Goal: Submit feedback/report problem: Leave review/rating

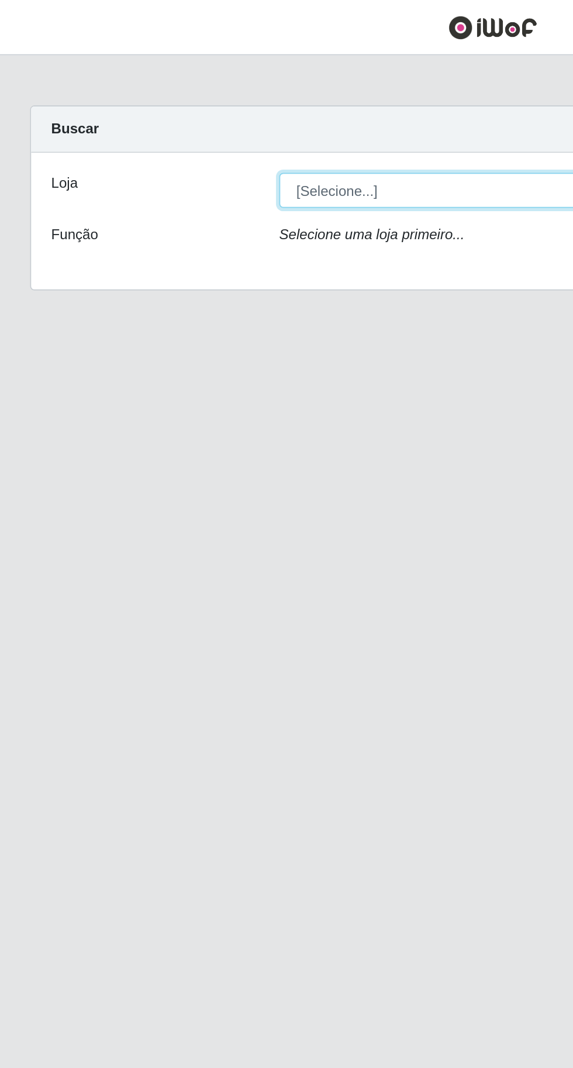
click at [186, 102] on select "[Selecione...] Extraplus - [GEOGRAPHIC_DATA] 03 - [GEOGRAPHIC_DATA]" at bounding box center [353, 111] width 381 height 20
select select "468"
click at [163, 101] on select "[Selecione...] Extraplus - [GEOGRAPHIC_DATA] 03 - [GEOGRAPHIC_DATA]" at bounding box center [353, 111] width 381 height 20
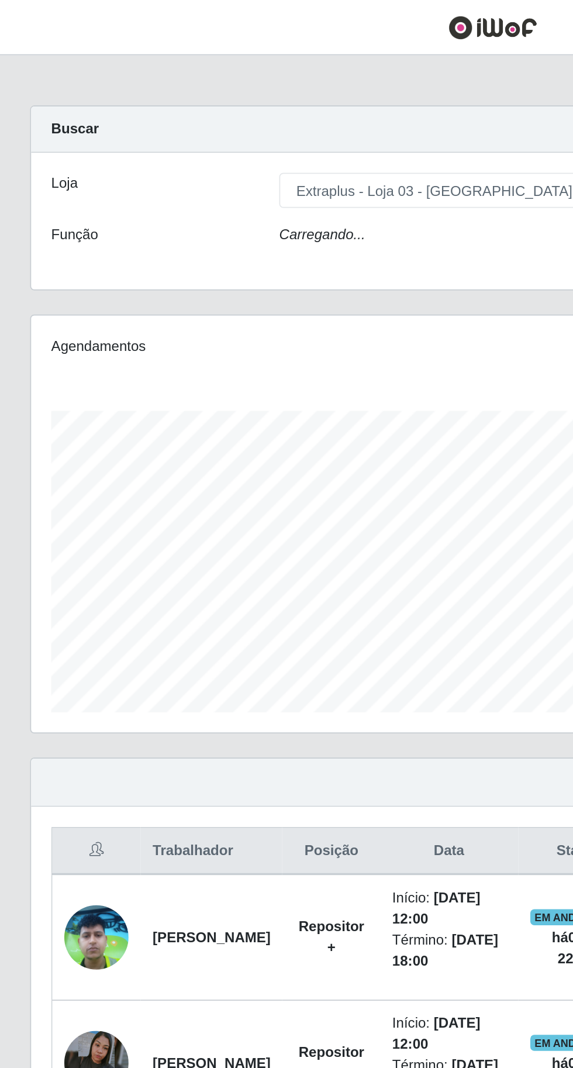
click at [180, 136] on icon "Carregando..." at bounding box center [188, 136] width 50 height 9
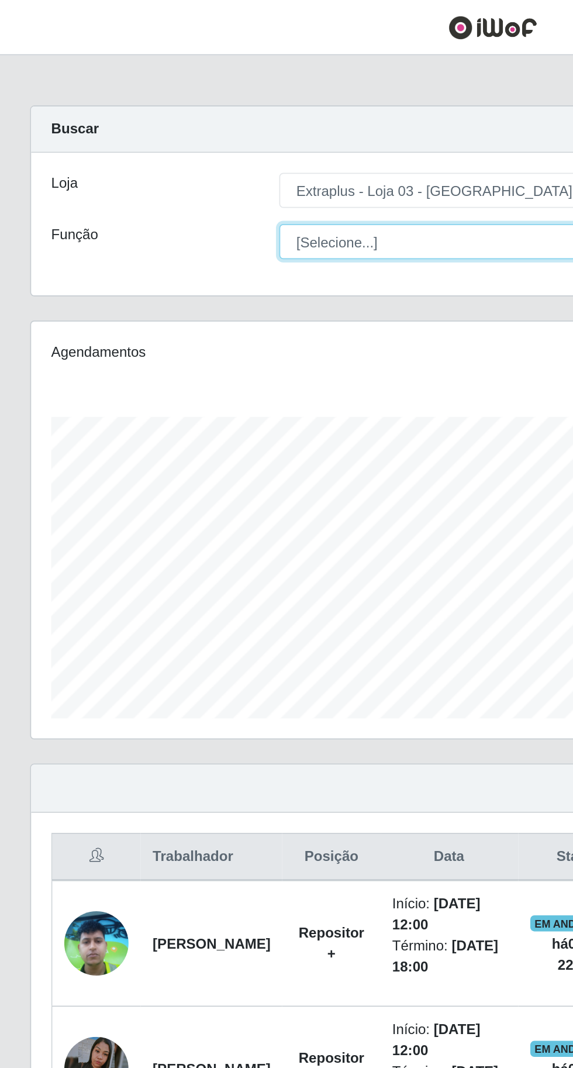
click at [199, 132] on select "[Selecione...] Repositor Repositor + Repositor ++" at bounding box center [353, 140] width 381 height 20
select select "24"
click at [163, 130] on select "[Selecione...] Repositor Repositor + Repositor ++" at bounding box center [353, 140] width 381 height 20
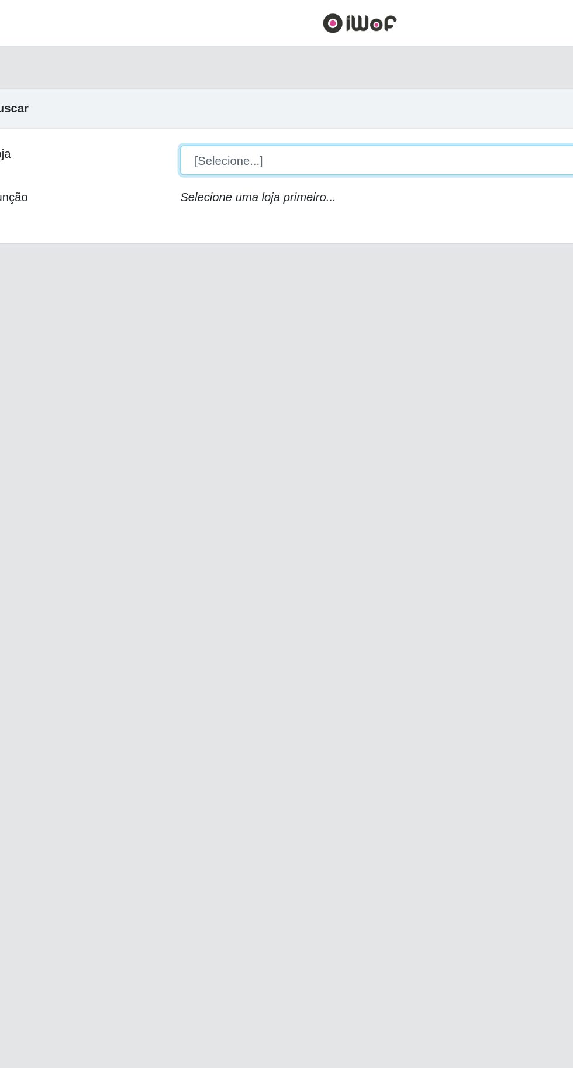
click at [184, 102] on select "[Selecione...] Extraplus - [GEOGRAPHIC_DATA] 03 - [GEOGRAPHIC_DATA]" at bounding box center [353, 111] width 381 height 20
select select "468"
click at [163, 101] on select "[Selecione...] Extraplus - [GEOGRAPHIC_DATA] 03 - [GEOGRAPHIC_DATA]" at bounding box center [353, 111] width 381 height 20
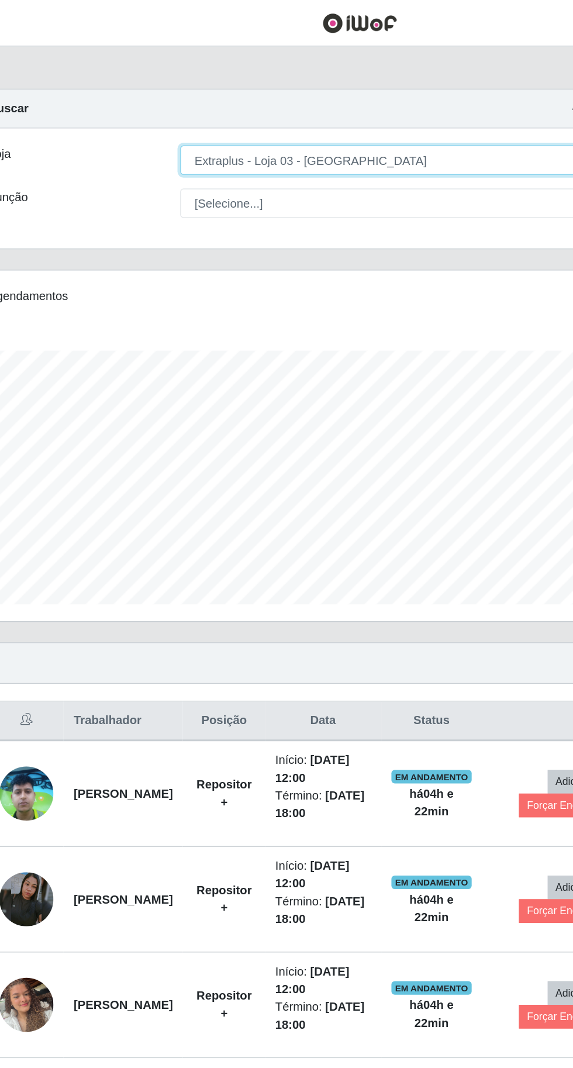
scroll to position [242, 537]
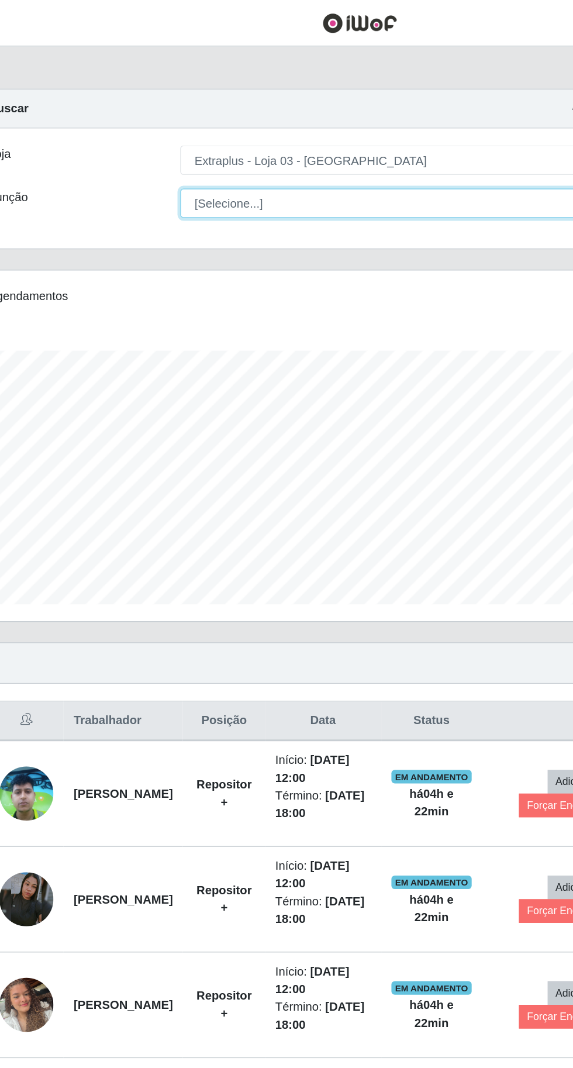
click at [188, 131] on select "[Selecione...] Repositor Repositor + Repositor ++" at bounding box center [353, 140] width 381 height 20
click at [163, 130] on select "[Selecione...] Repositor Repositor + Repositor ++" at bounding box center [353, 140] width 381 height 20
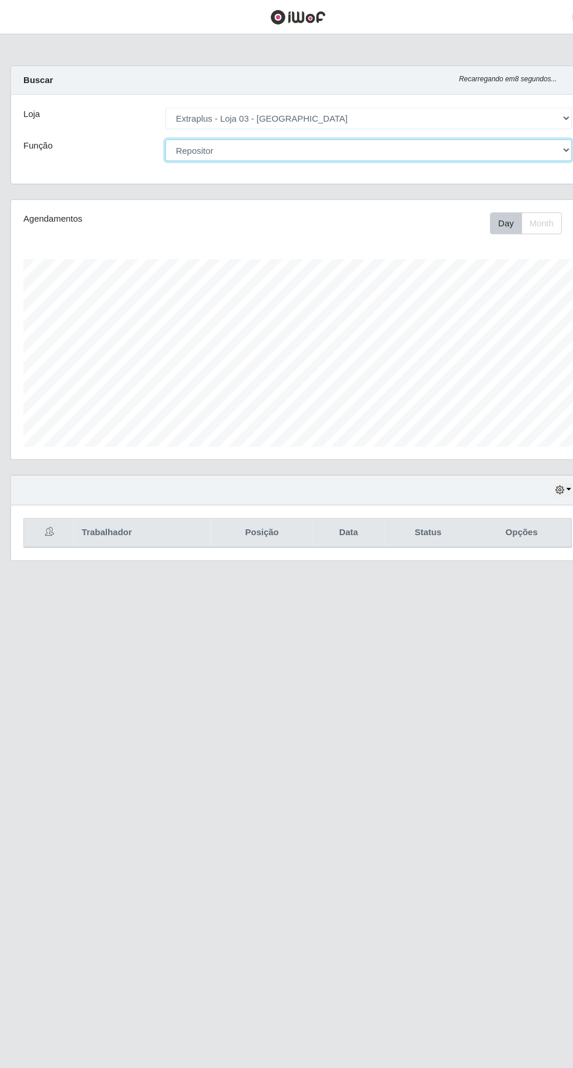
click at [178, 130] on select "[Selecione...] Repositor Repositor + Repositor ++" at bounding box center [353, 140] width 381 height 20
click at [163, 130] on select "[Selecione...] Repositor Repositor + Repositor ++" at bounding box center [353, 140] width 381 height 20
click at [178, 136] on select "[Selecione...] Repositor Repositor + Repositor ++" at bounding box center [353, 140] width 381 height 20
select select "[Selecione...]"
click at [163, 130] on select "[Selecione...] Repositor Repositor + Repositor ++" at bounding box center [353, 140] width 381 height 20
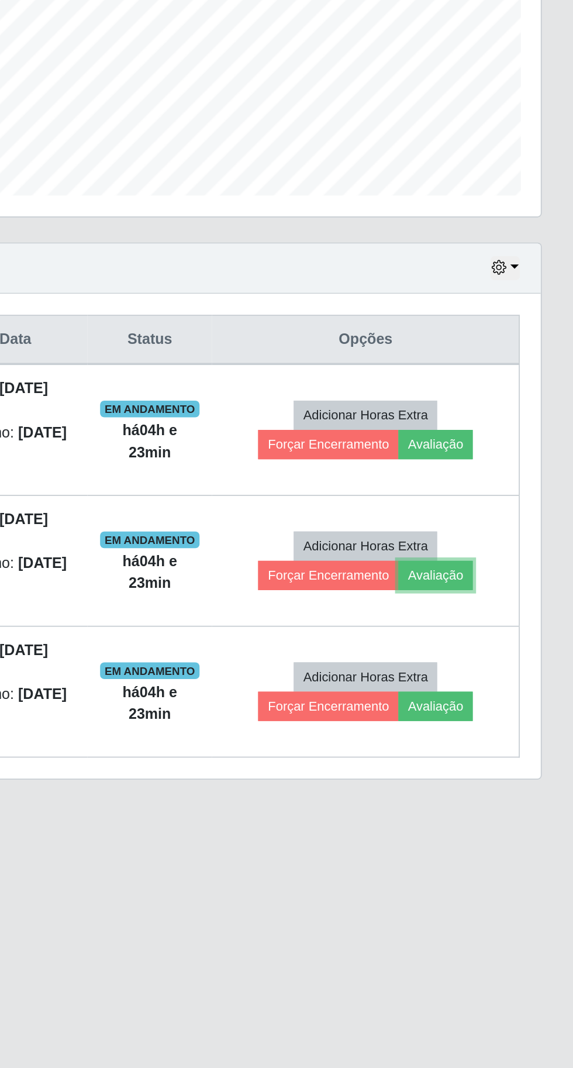
click at [502, 630] on button "Avaliação" at bounding box center [496, 630] width 42 height 16
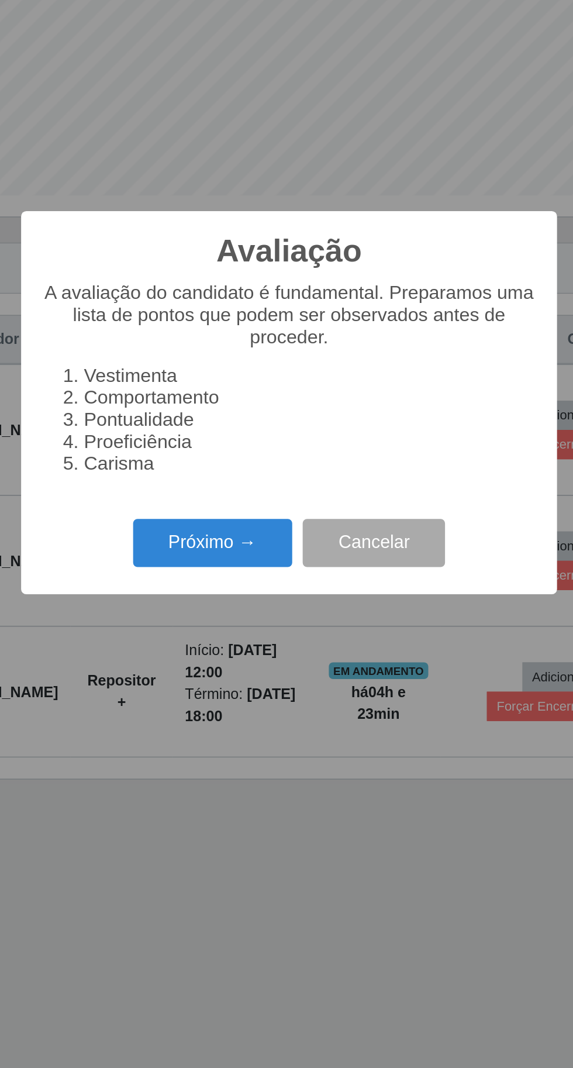
click at [223, 608] on button "Próximo →" at bounding box center [243, 612] width 89 height 27
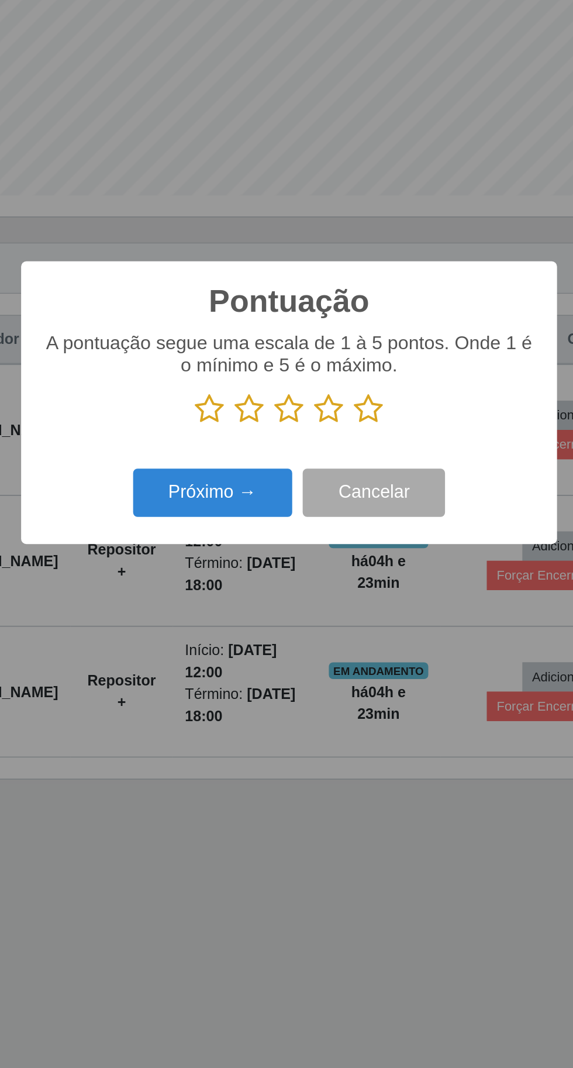
click at [308, 534] on icon at bounding box center [308, 538] width 16 height 18
click at [300, 546] on input "radio" at bounding box center [300, 546] width 0 height 0
click at [231, 582] on button "Próximo →" at bounding box center [243, 584] width 89 height 27
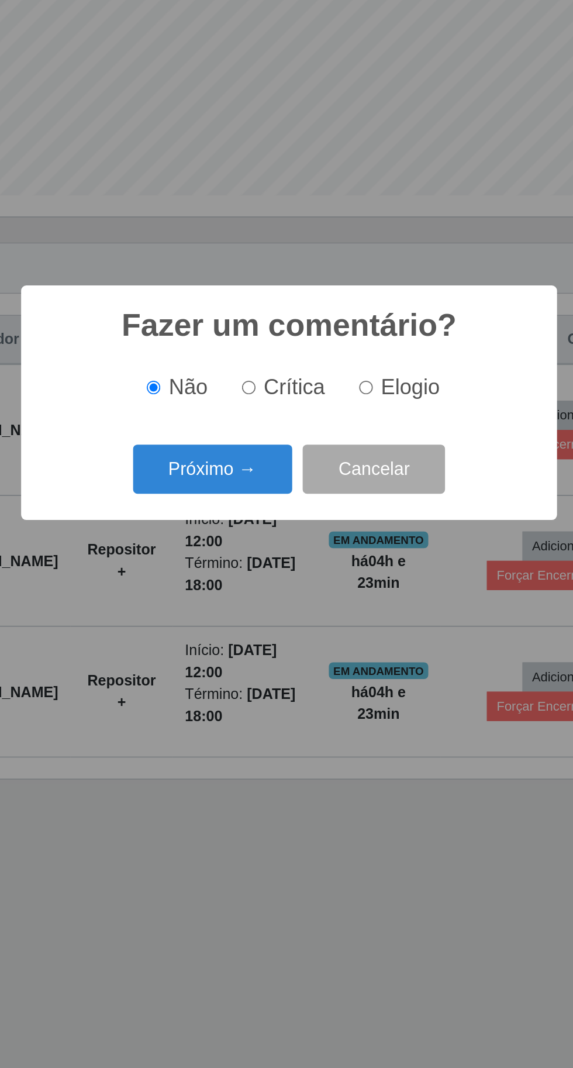
click at [265, 524] on input "Crítica" at bounding box center [264, 525] width 8 height 8
radio input "true"
click at [232, 561] on button "Próximo →" at bounding box center [243, 570] width 89 height 27
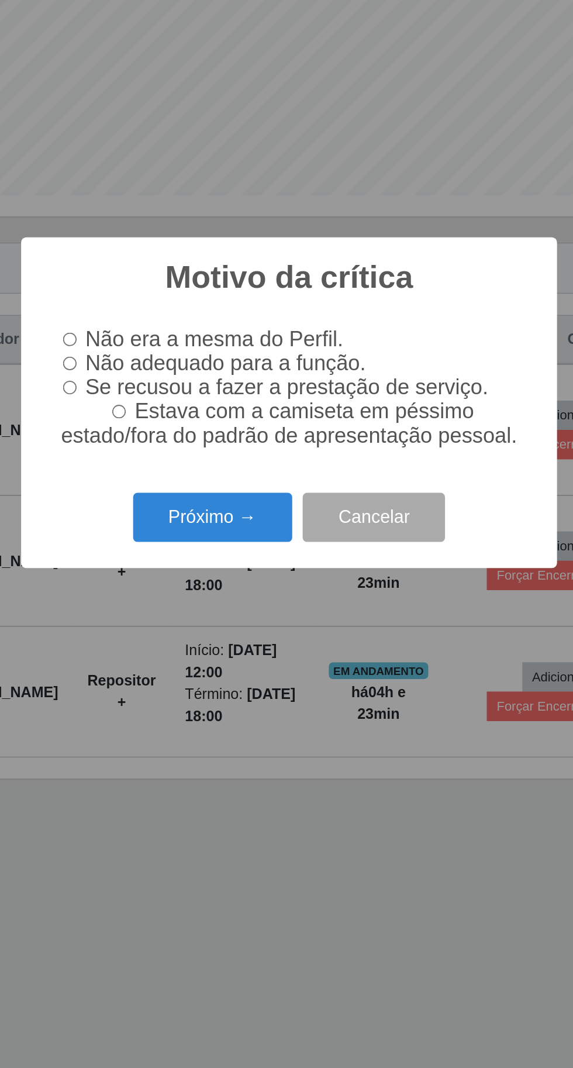
click at [232, 597] on button "Próximo →" at bounding box center [243, 597] width 89 height 27
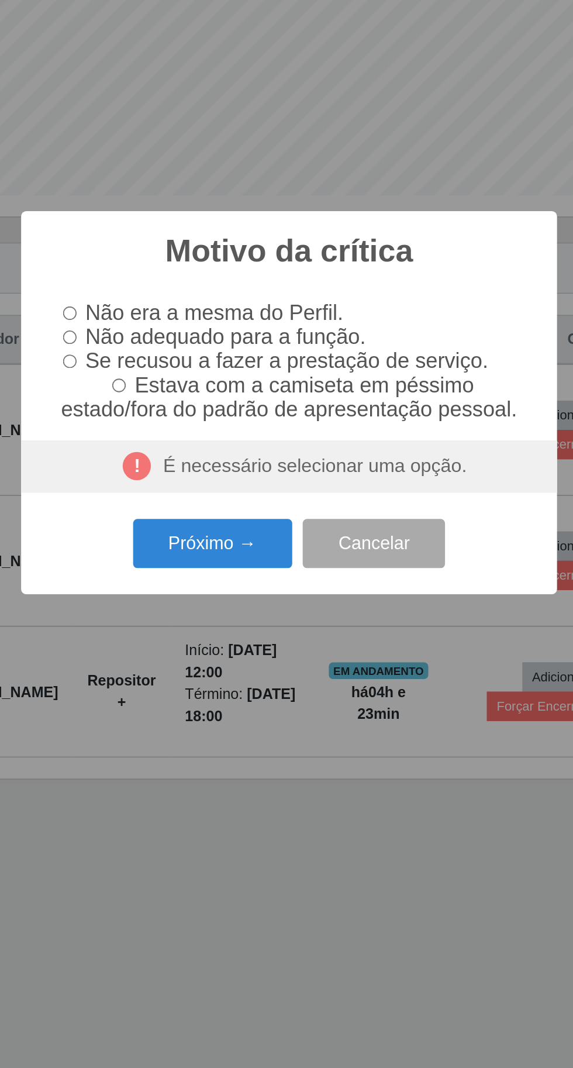
click at [236, 571] on div "É necessário selecionar uma opção." at bounding box center [286, 569] width 299 height 29
click at [331, 610] on button "Cancelar" at bounding box center [334, 612] width 80 height 27
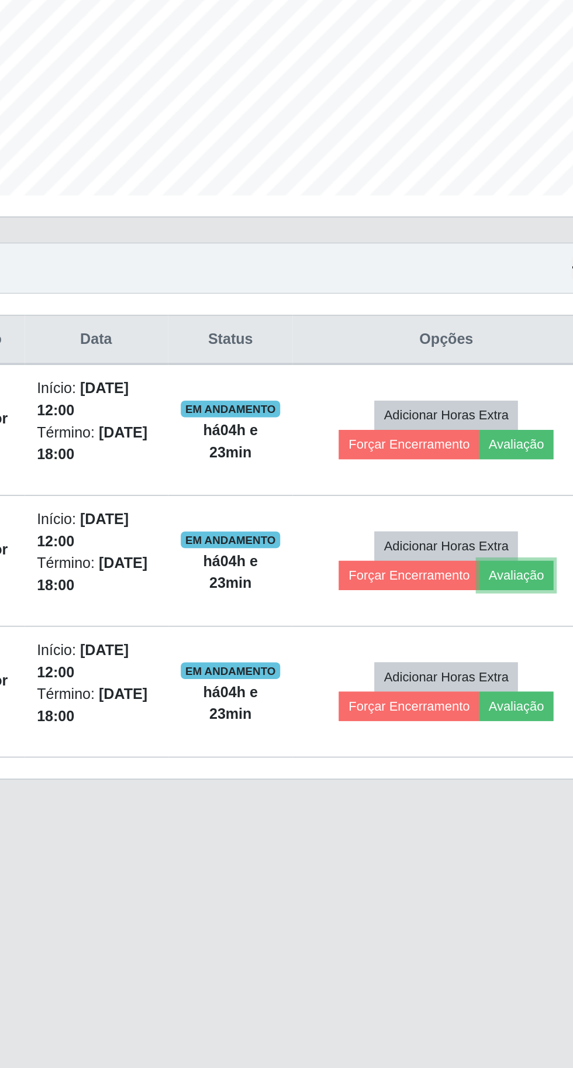
click at [505, 630] on button "Avaliação" at bounding box center [496, 630] width 42 height 16
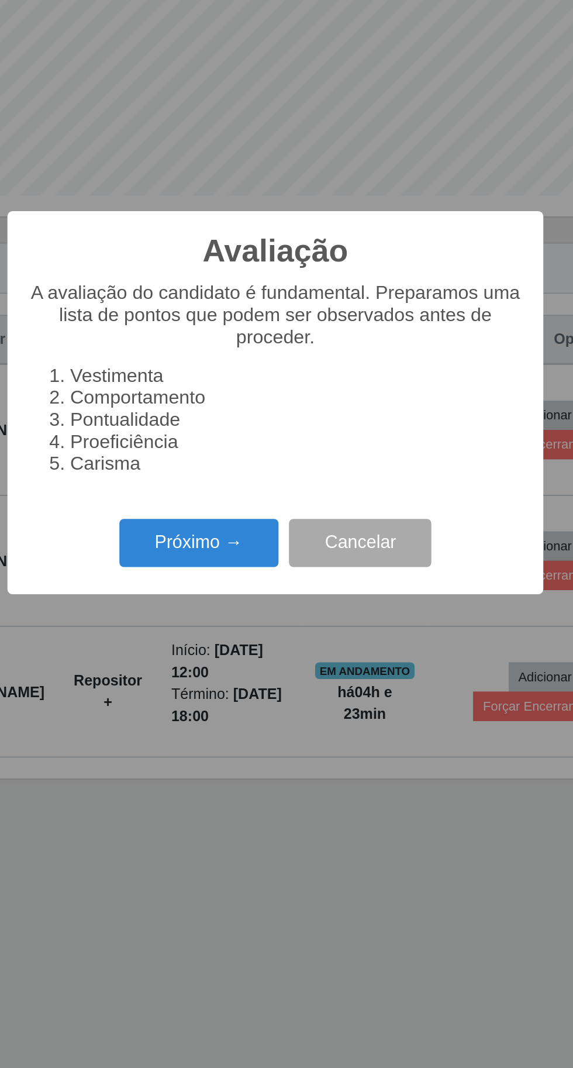
click at [237, 619] on button "Próximo →" at bounding box center [243, 612] width 89 height 27
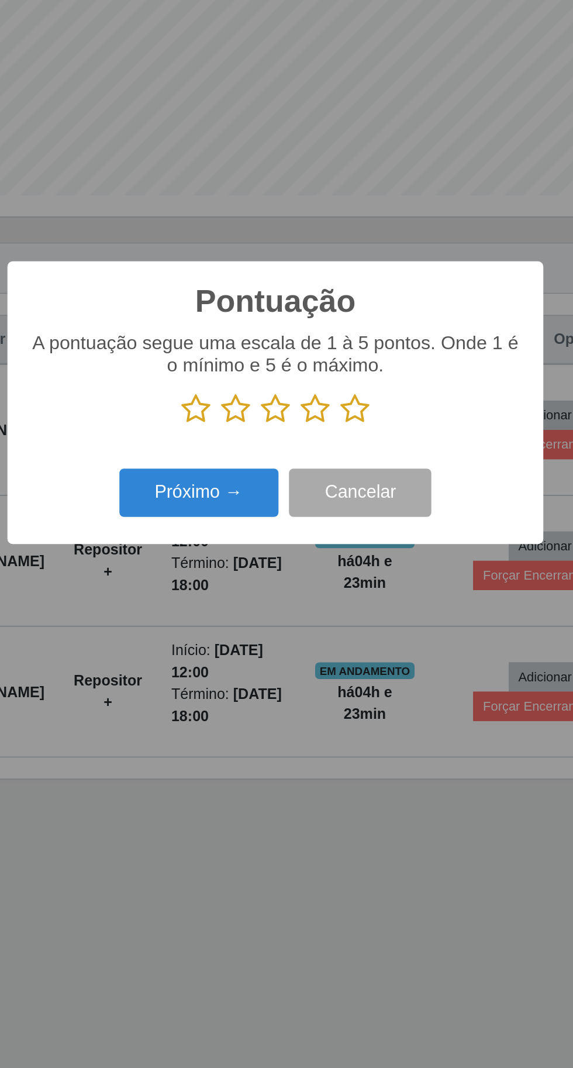
click at [303, 533] on icon at bounding box center [308, 538] width 16 height 18
click at [300, 546] on input "radio" at bounding box center [300, 546] width 0 height 0
click at [222, 585] on button "Próximo →" at bounding box center [243, 584] width 89 height 27
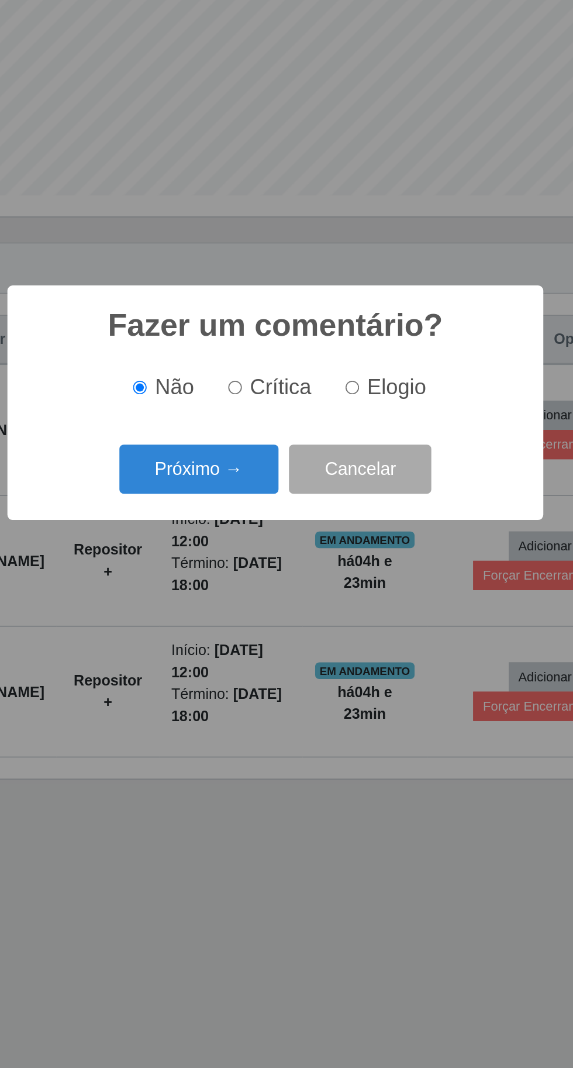
click at [241, 573] on button "Próximo →" at bounding box center [243, 570] width 89 height 27
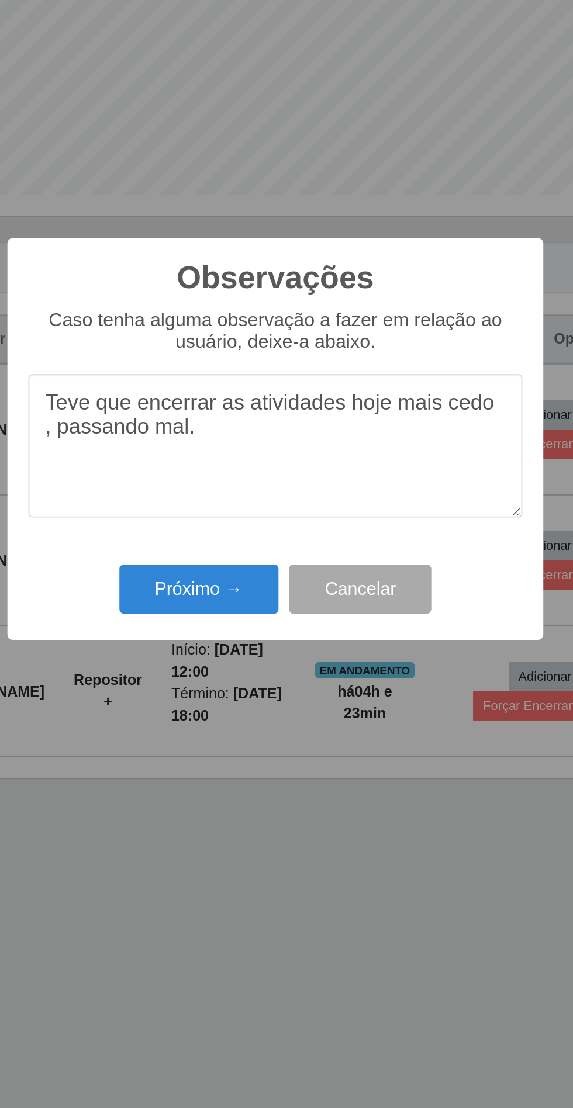
type textarea "Teve que encerrar as atividades hoje mais cedo , passando mal."
click at [216, 643] on button "Próximo →" at bounding box center [243, 637] width 89 height 27
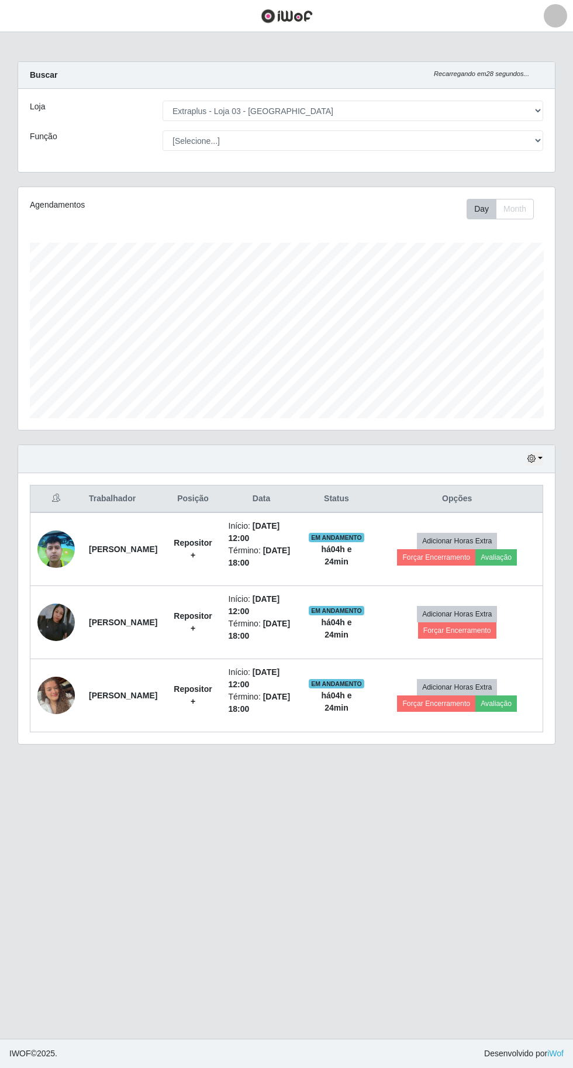
scroll to position [0, 0]
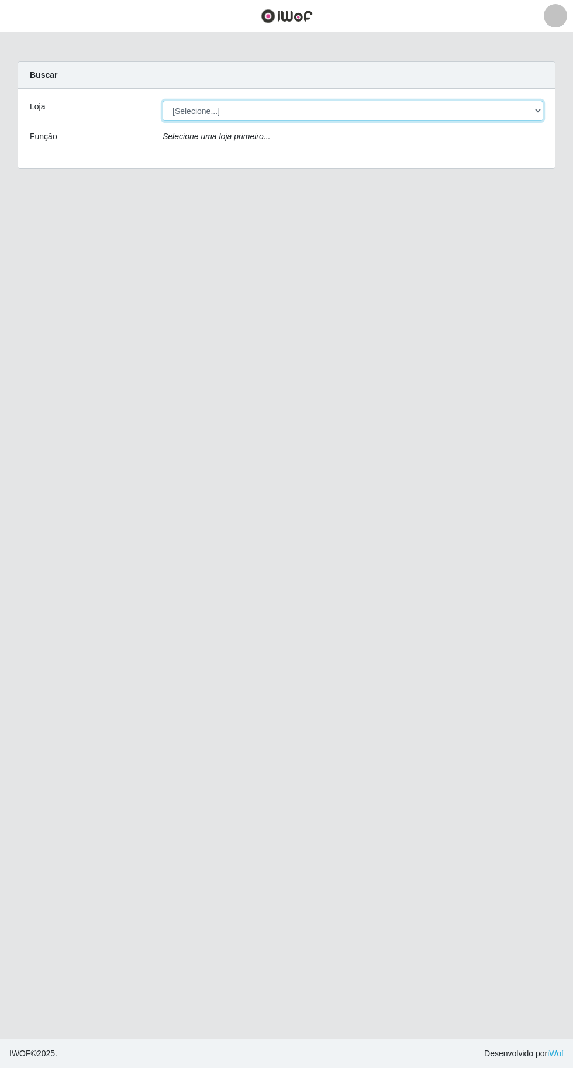
click at [179, 115] on select "[Selecione...] Extraplus - [GEOGRAPHIC_DATA] 03 - [GEOGRAPHIC_DATA]" at bounding box center [353, 111] width 381 height 20
select select "468"
click at [163, 101] on select "[Selecione...] Extraplus - [GEOGRAPHIC_DATA] 03 - [GEOGRAPHIC_DATA]" at bounding box center [353, 111] width 381 height 20
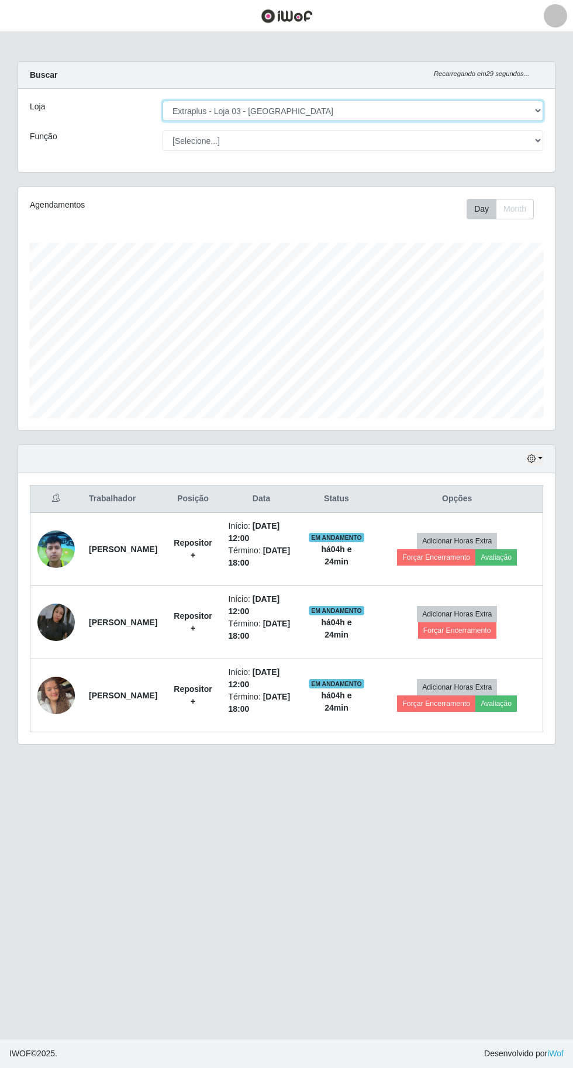
scroll to position [242, 537]
click at [178, 137] on select "[Selecione...] Repositor Repositor + Repositor ++" at bounding box center [353, 140] width 381 height 20
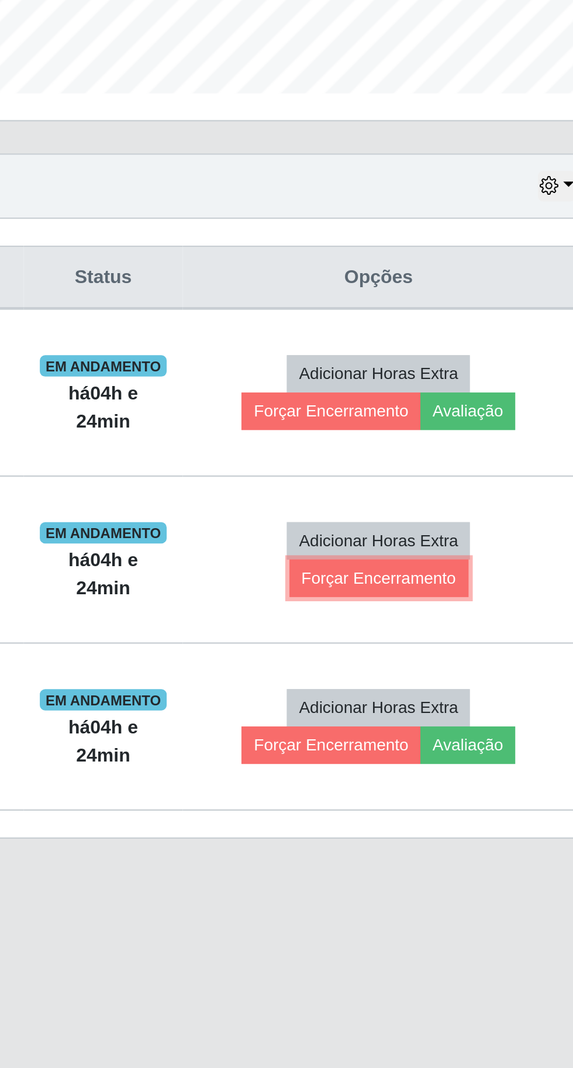
click at [438, 626] on button "Forçar Encerramento" at bounding box center [457, 630] width 78 height 16
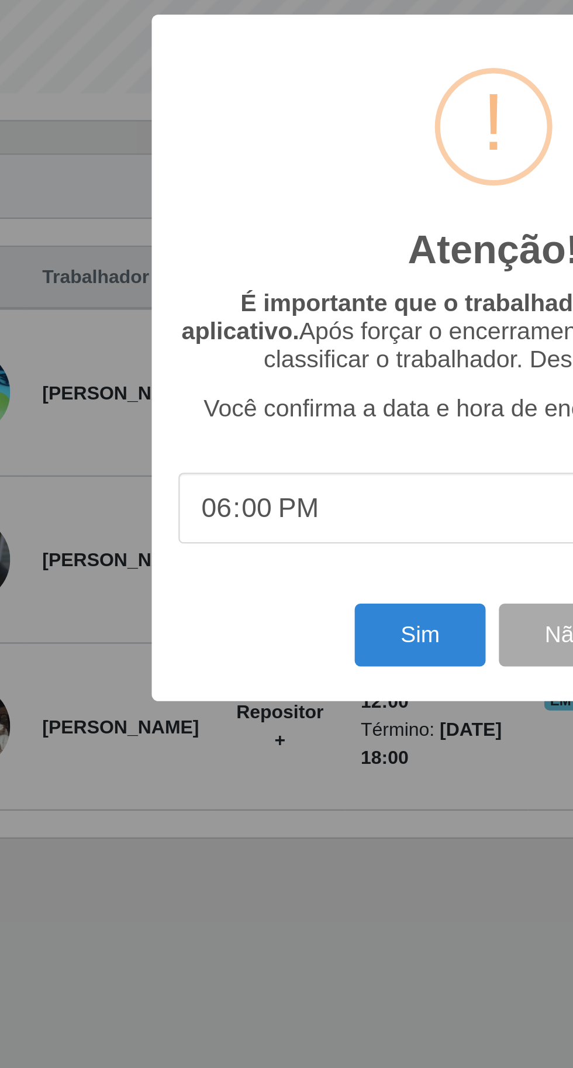
click at [201, 596] on input "18:00" at bounding box center [286, 599] width 276 height 31
click at [173, 600] on input "time" at bounding box center [286, 599] width 276 height 31
type input "16:00"
click at [250, 655] on button "Sim" at bounding box center [254, 654] width 57 height 27
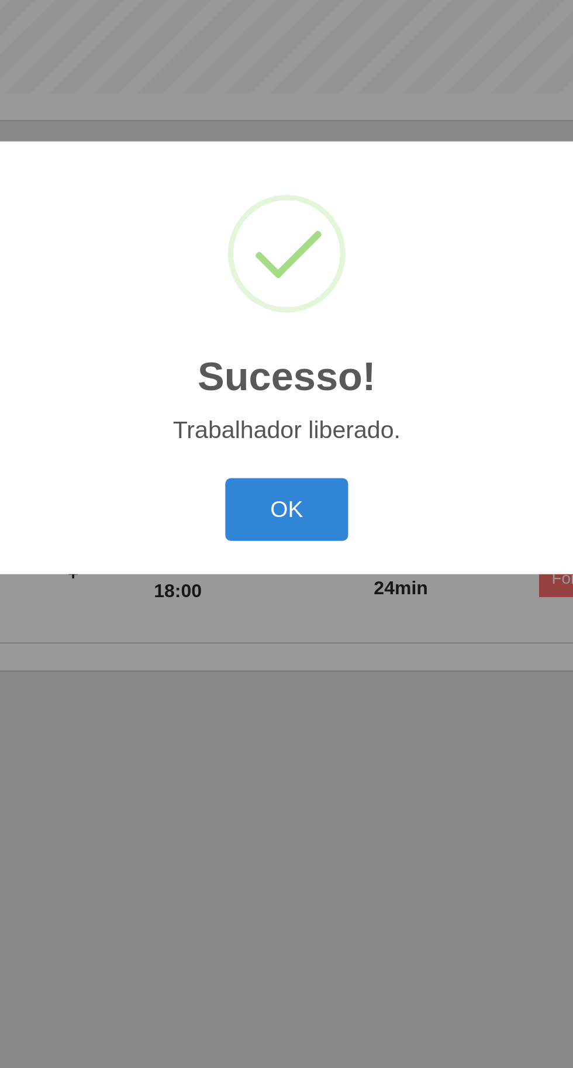
click at [291, 606] on button "OK" at bounding box center [287, 599] width 54 height 27
